Goal: Browse casually: Explore the website without a specific task or goal

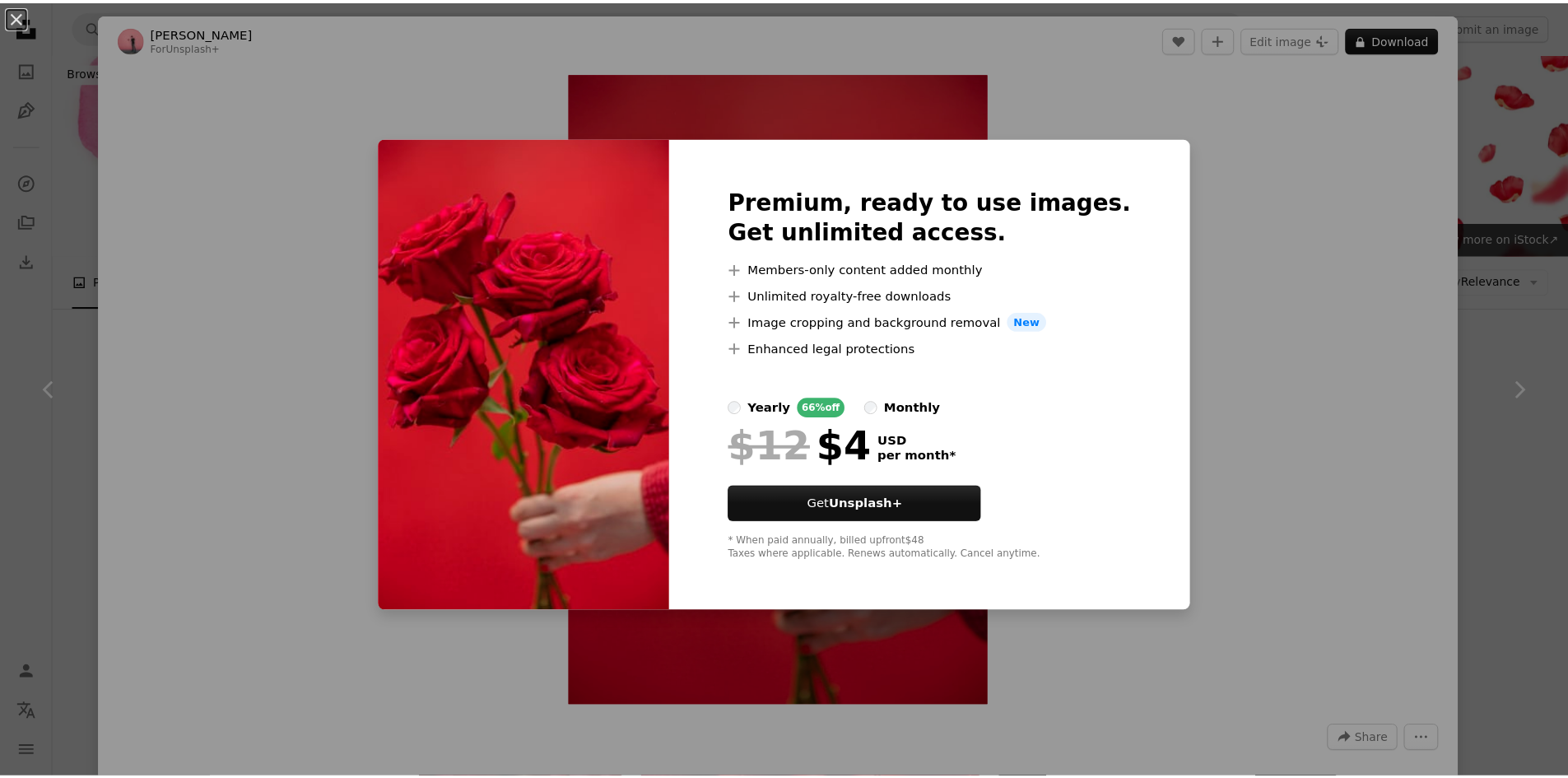
scroll to position [165, 0]
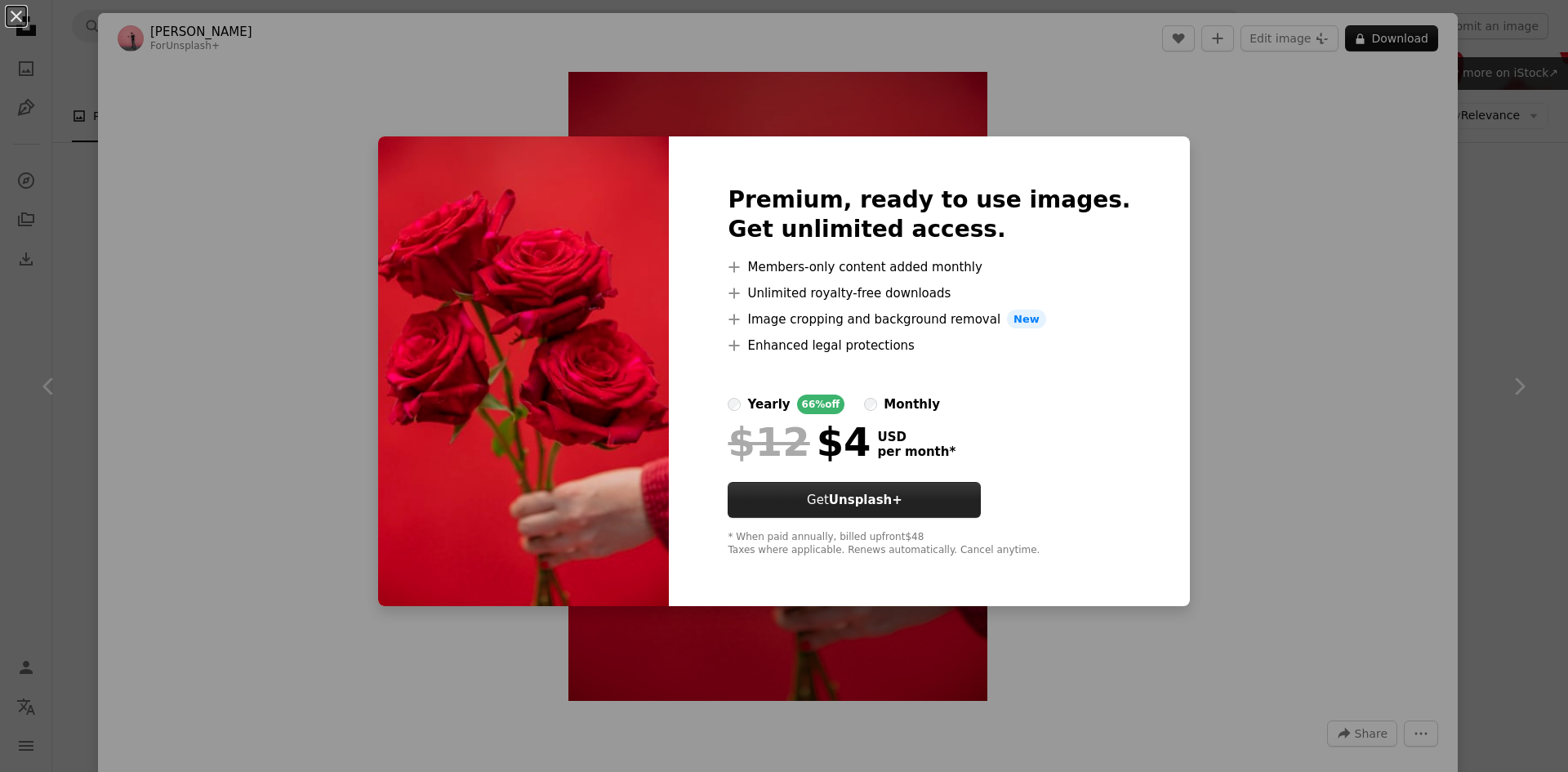
click at [902, 499] on strong "Unsplash+" at bounding box center [866, 499] width 74 height 15
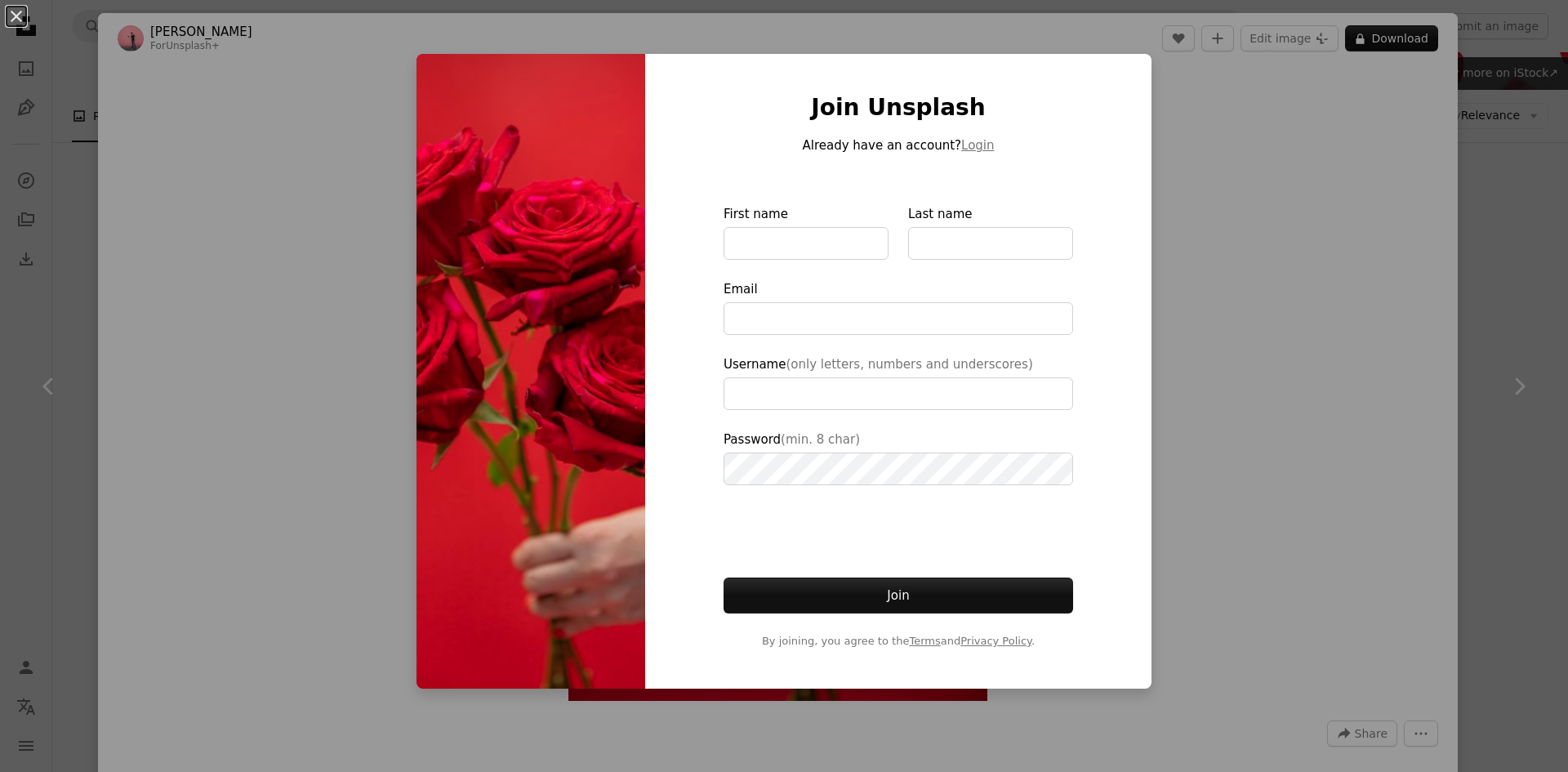
click at [1276, 402] on div "An X shape Join Unsplash Already have an account? Login First name Last name Em…" at bounding box center [784, 386] width 1568 height 772
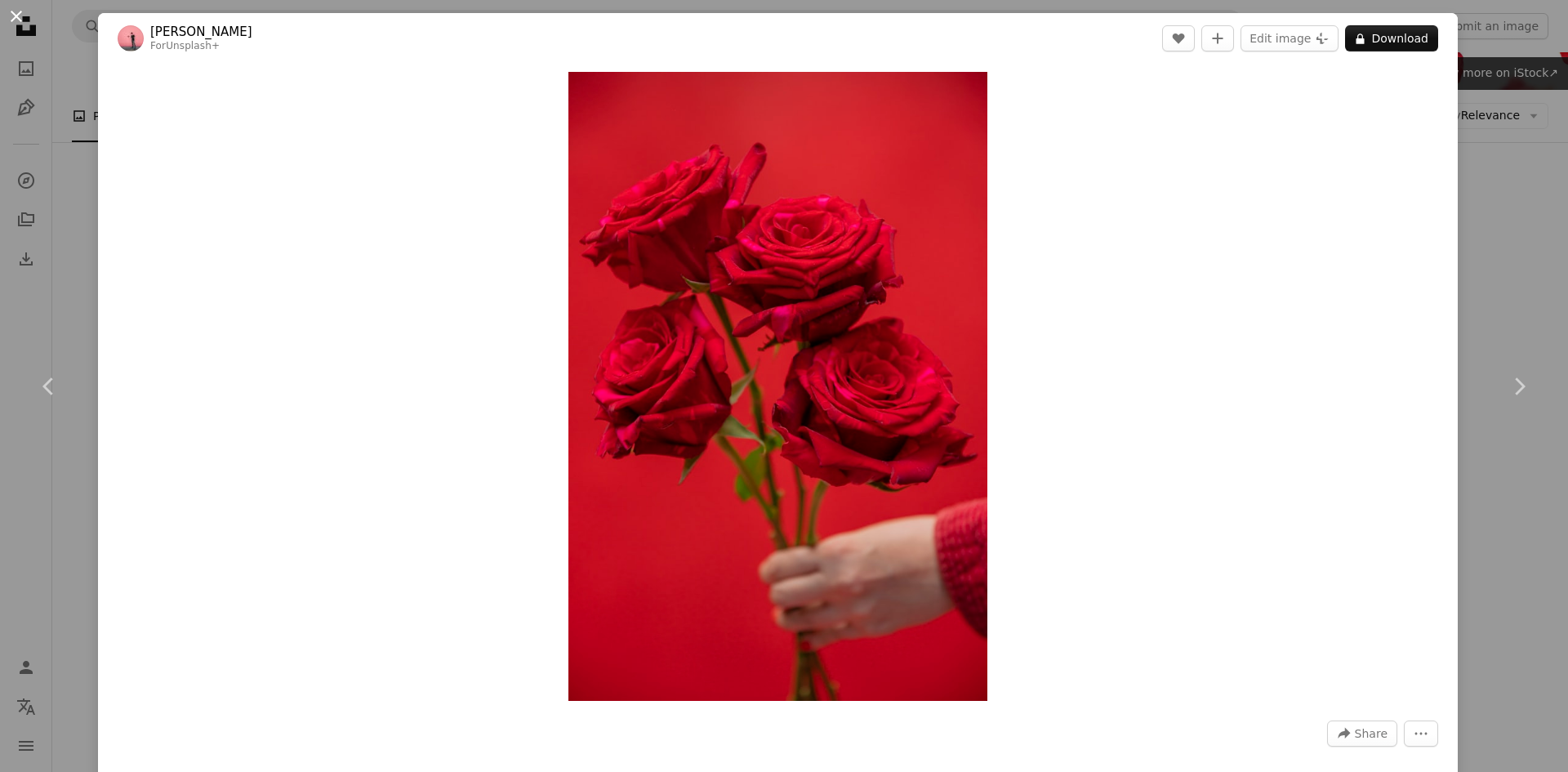
click at [7, 13] on button "An X shape" at bounding box center [16, 16] width 20 height 20
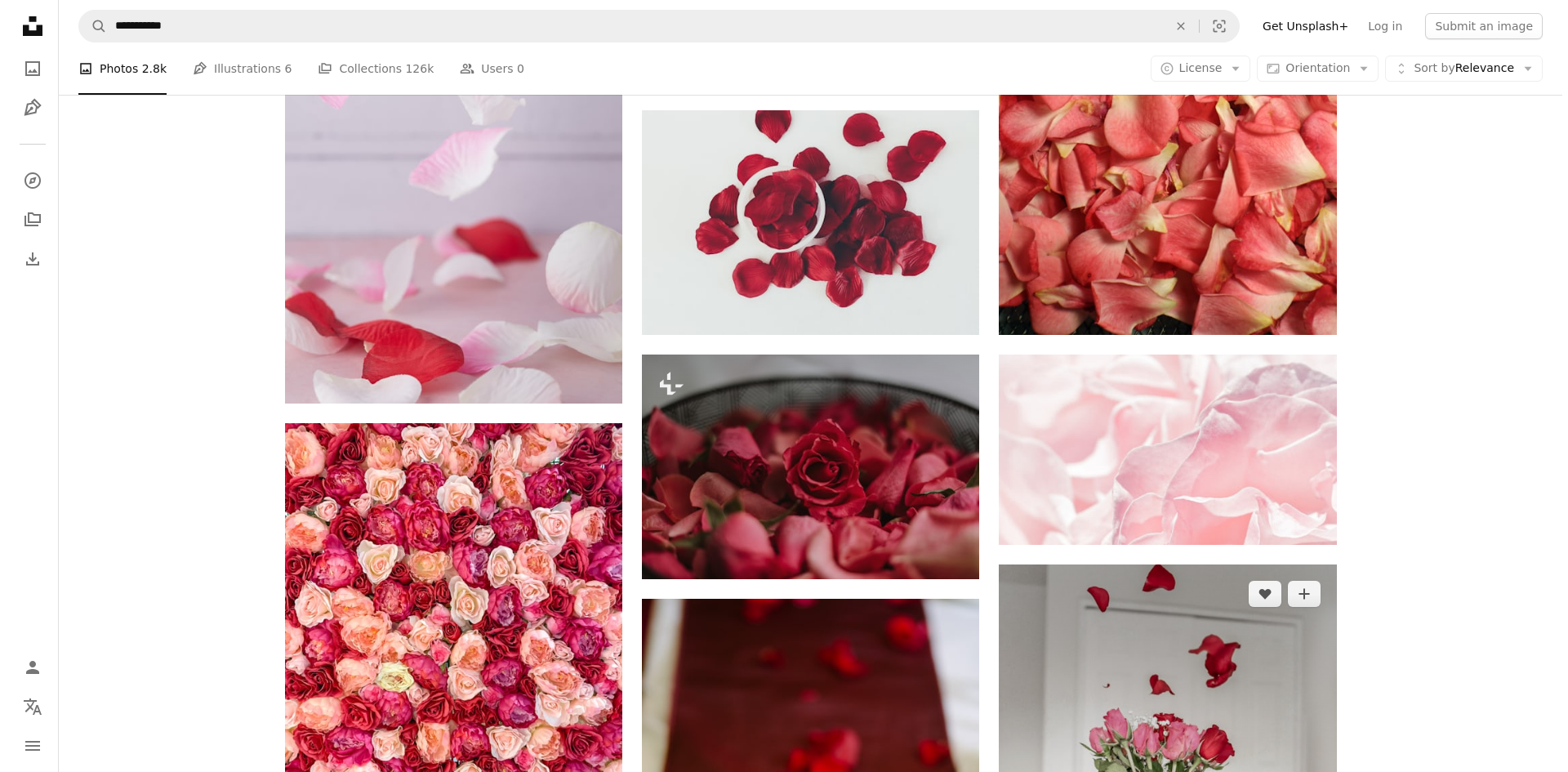
scroll to position [1307, 0]
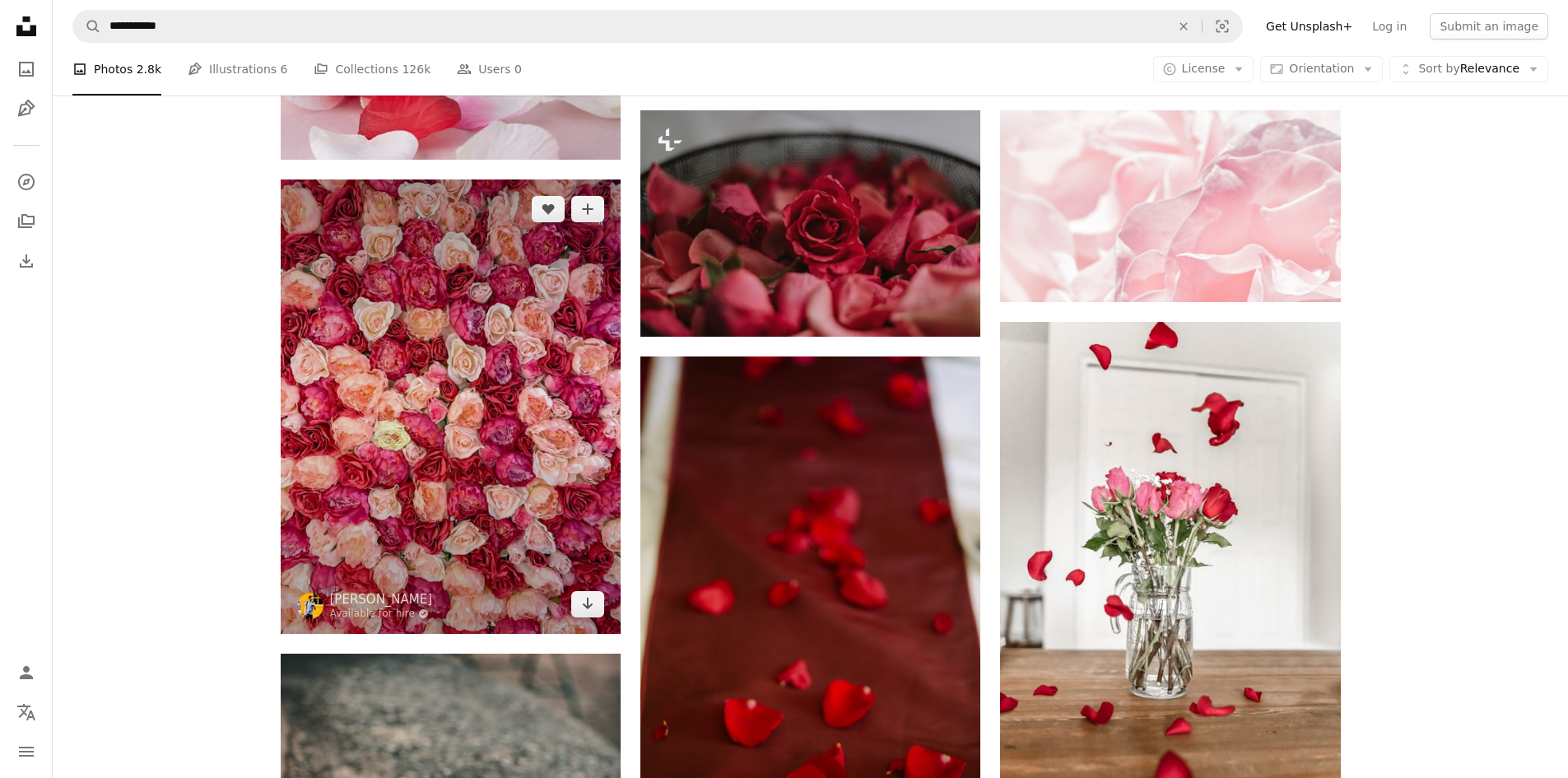
click at [567, 428] on img at bounding box center [451, 406] width 340 height 453
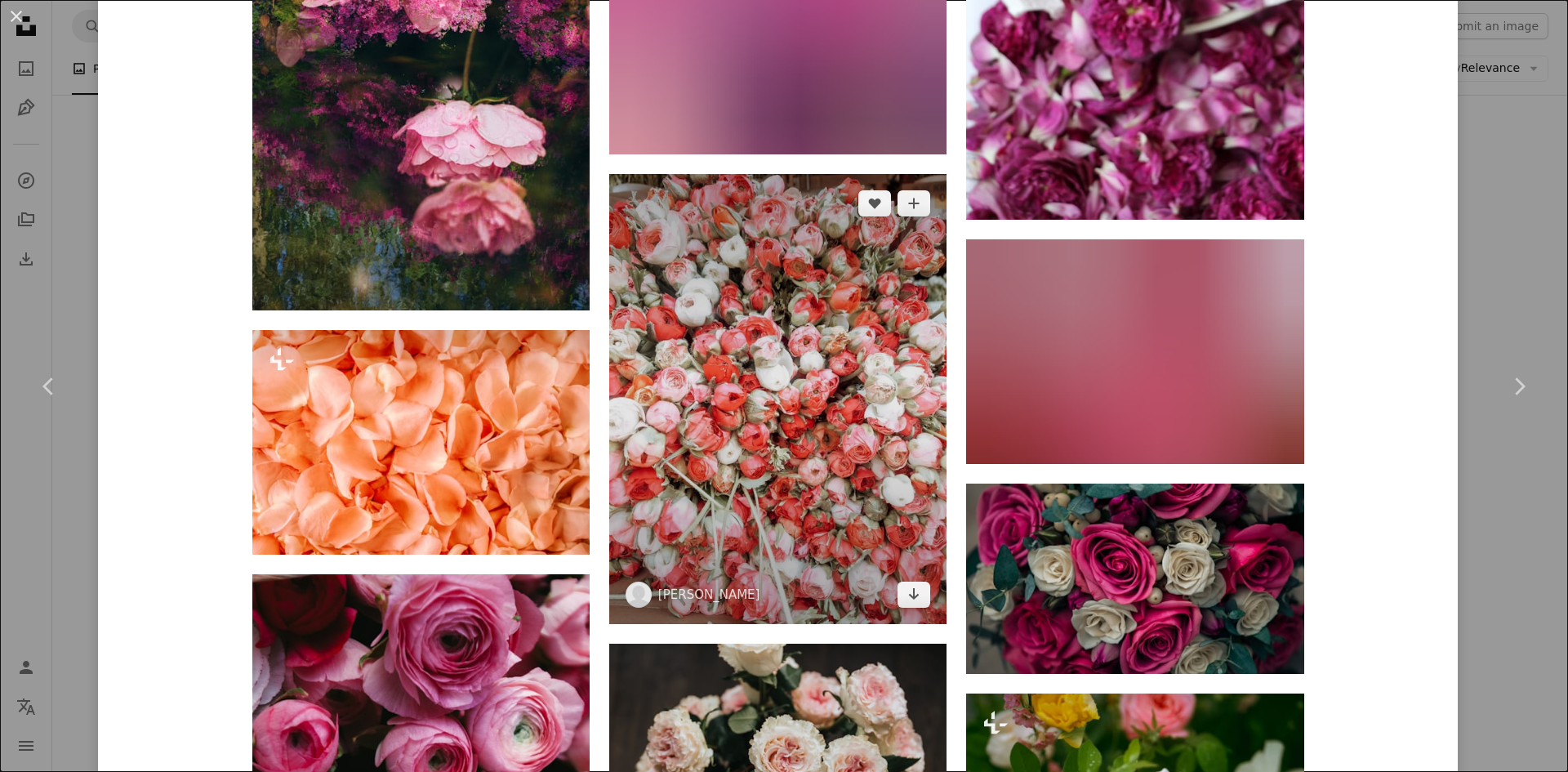
scroll to position [6304, 0]
